Goal: Task Accomplishment & Management: Manage account settings

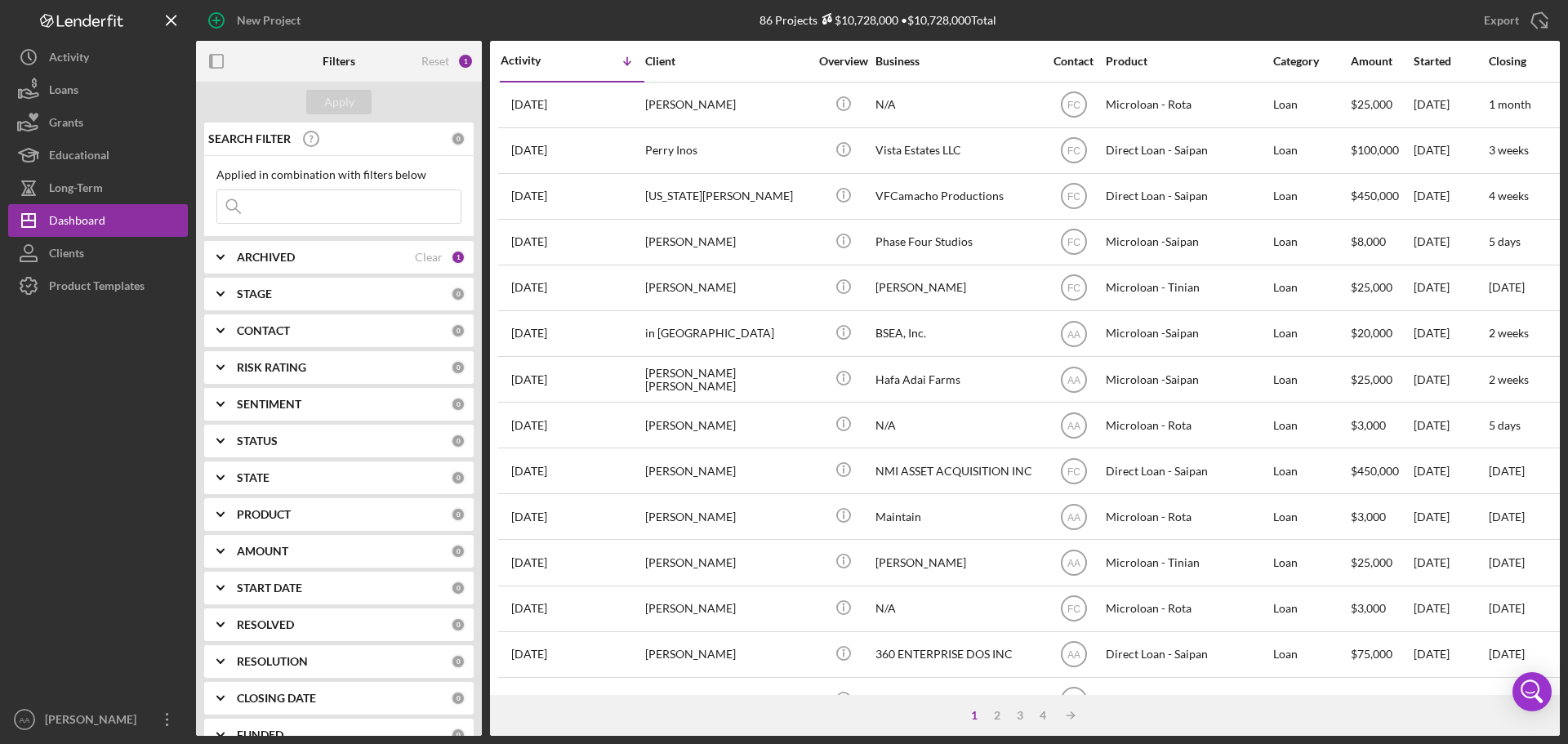
click at [41, 726] on div "[PERSON_NAME]" at bounding box center [93, 722] width 106 height 37
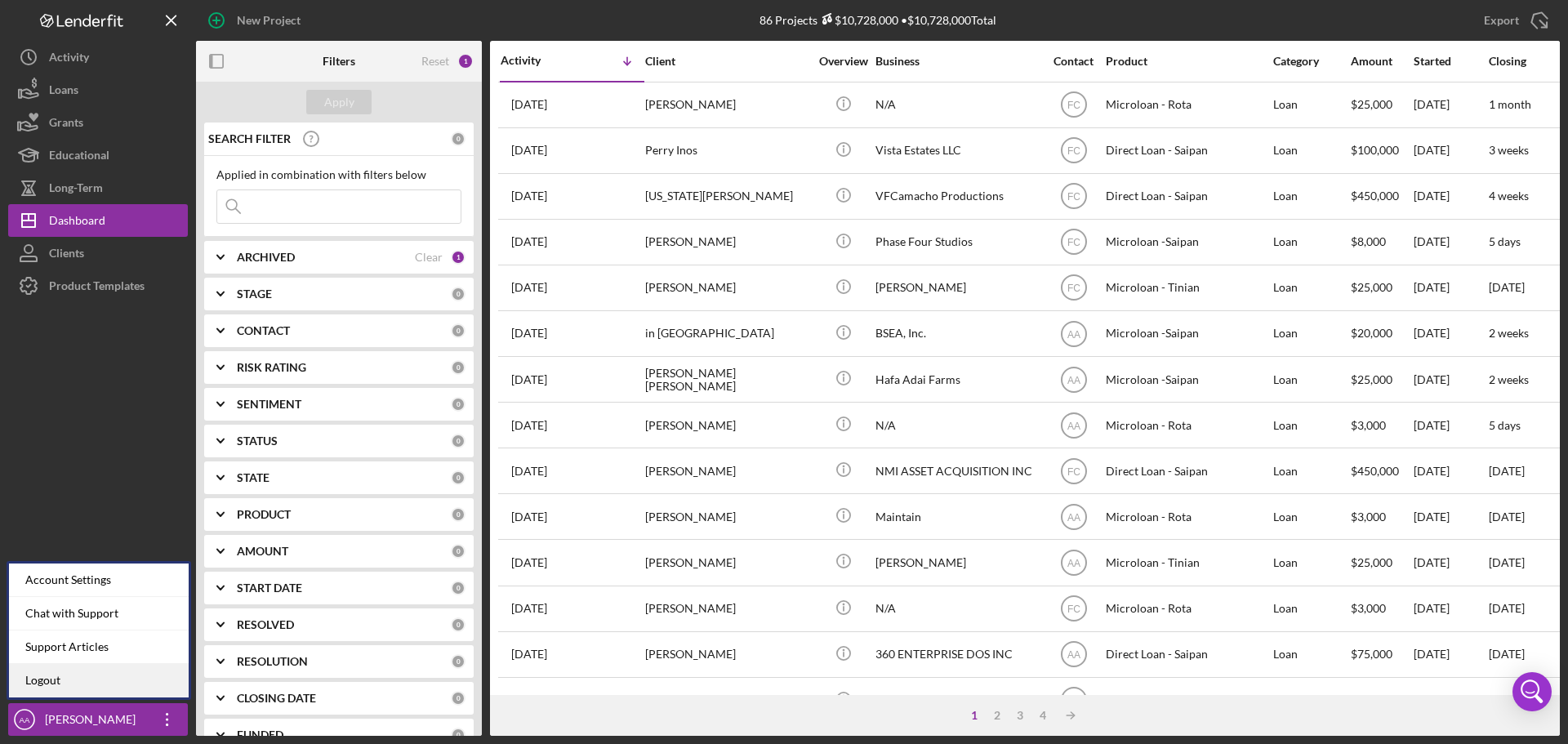
click at [171, 683] on link "Logout" at bounding box center [98, 681] width 180 height 33
